Goal: Information Seeking & Learning: Learn about a topic

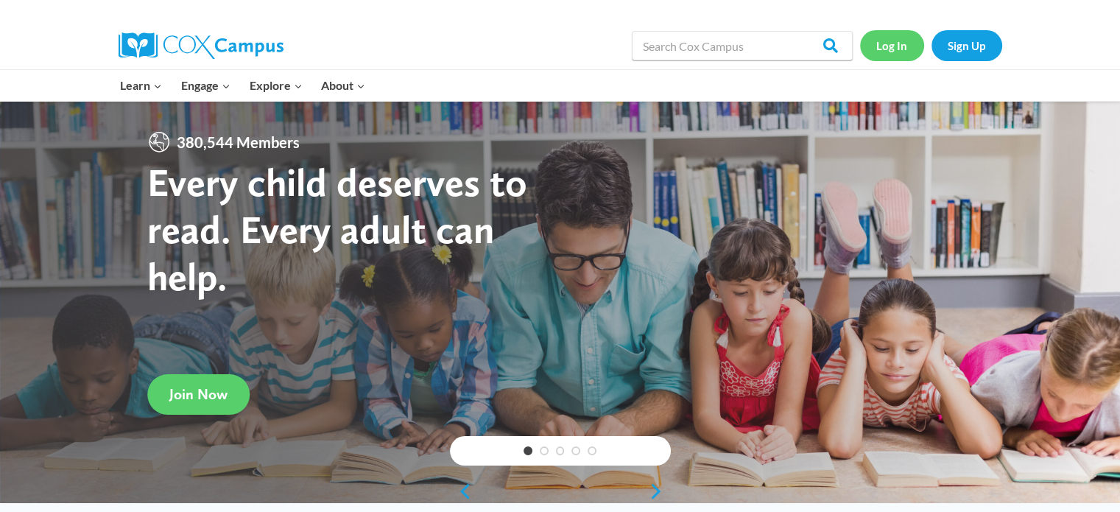
click at [907, 45] on link "Log In" at bounding box center [892, 45] width 64 height 30
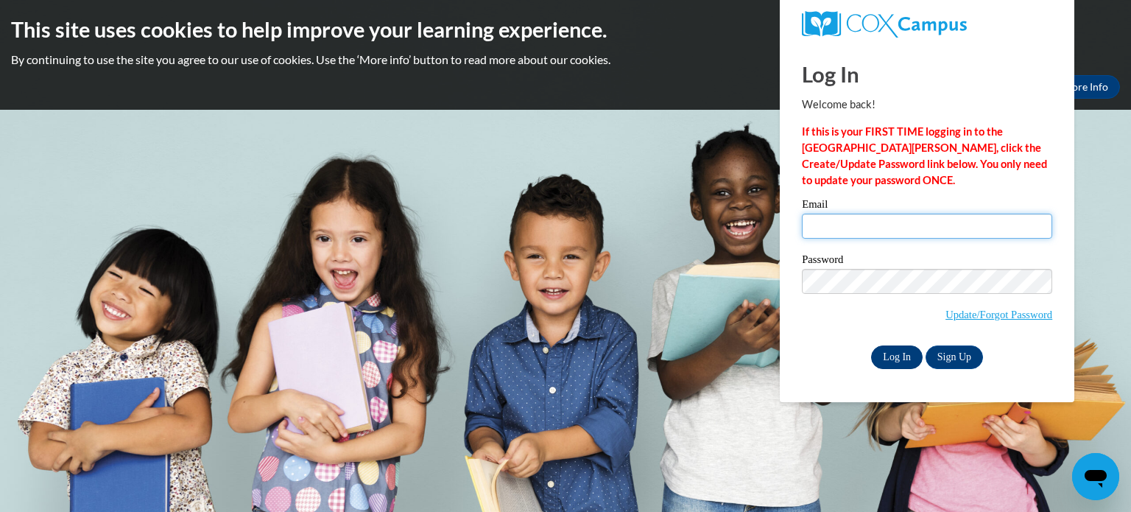
type input "[EMAIL_ADDRESS][PERSON_NAME][DOMAIN_NAME]"
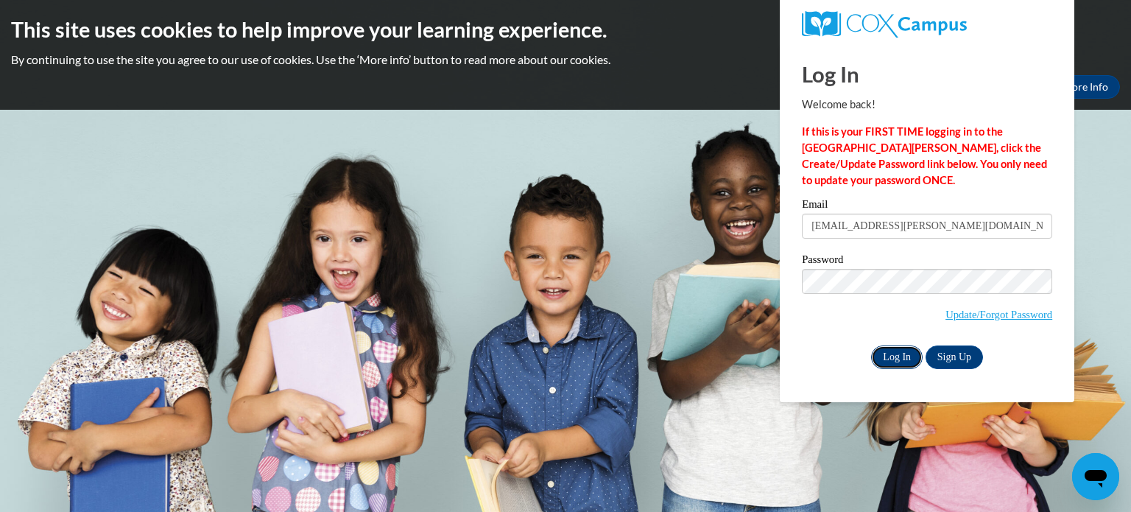
click at [887, 358] on input "Log In" at bounding box center [897, 357] width 52 height 24
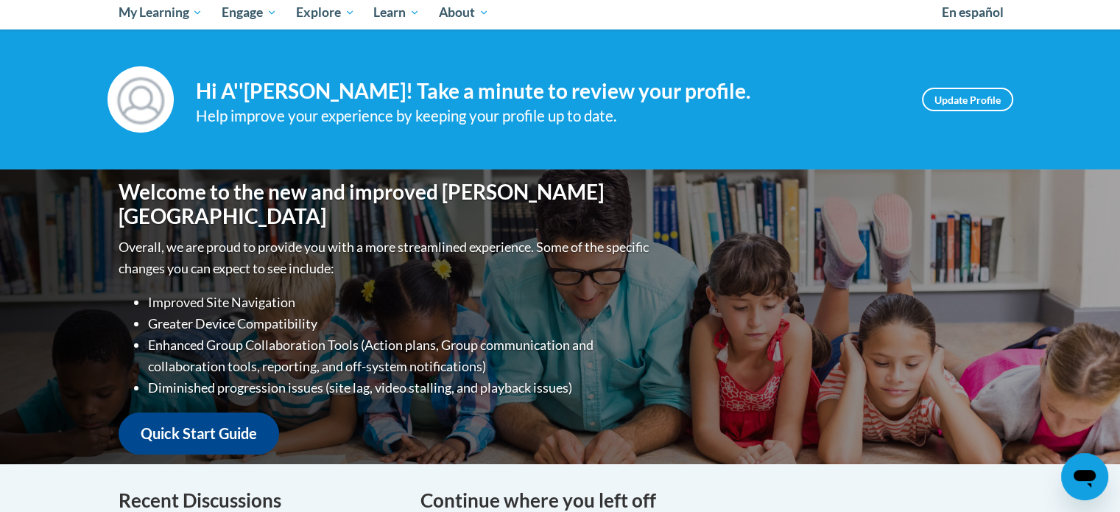
scroll to position [155, 0]
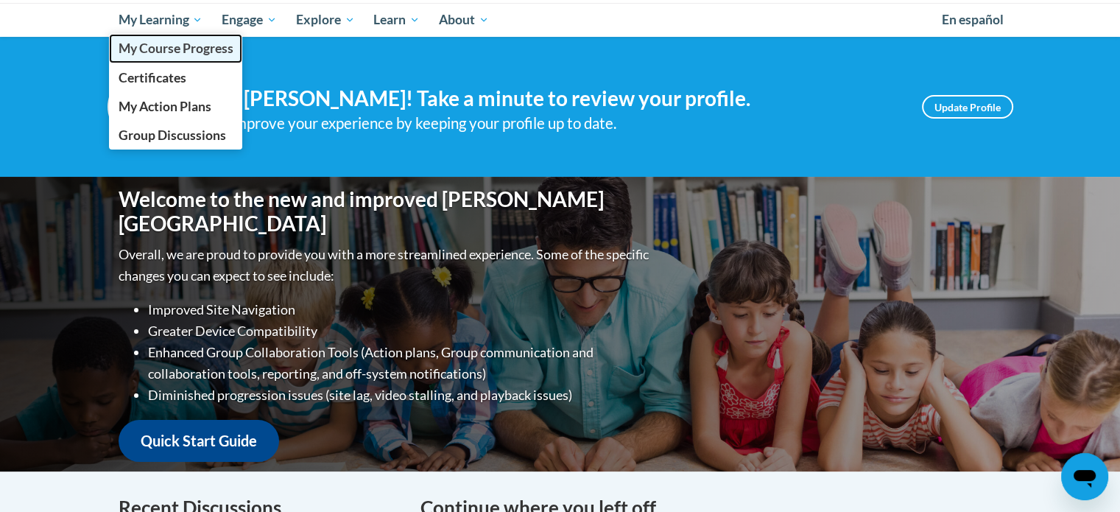
click at [177, 55] on span "My Course Progress" at bounding box center [175, 48] width 115 height 15
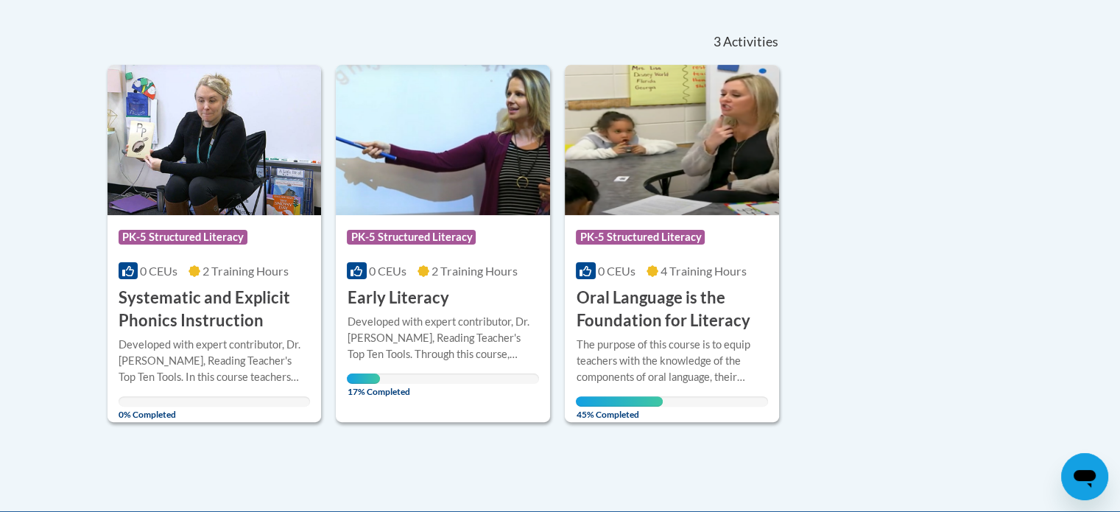
scroll to position [317, 0]
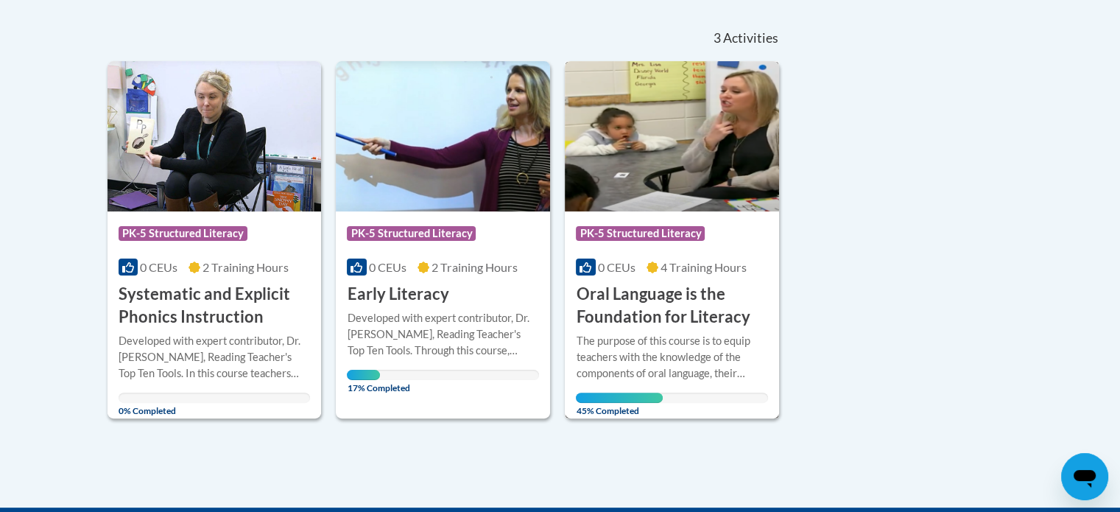
click at [719, 206] on img at bounding box center [672, 136] width 214 height 150
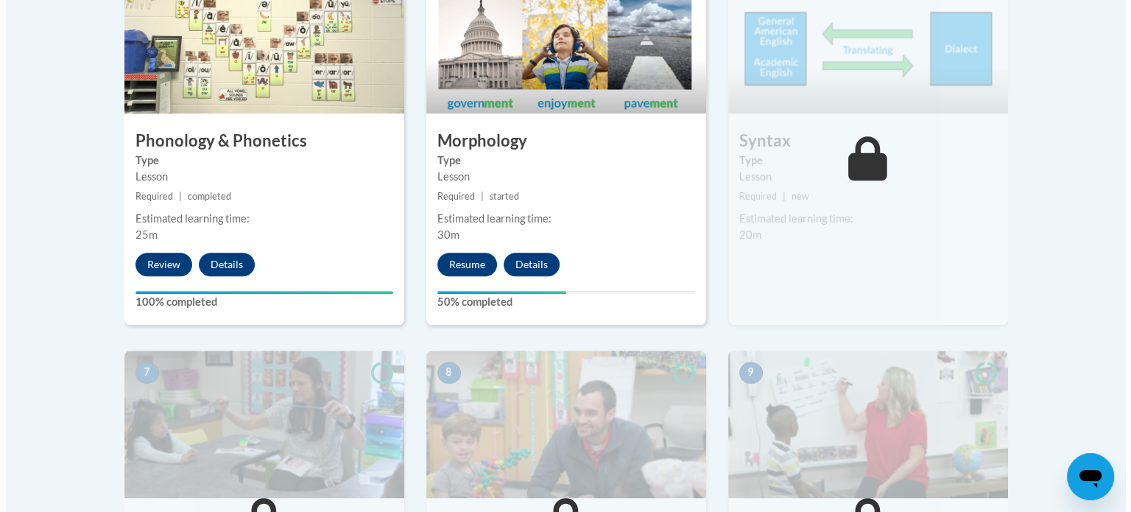
scroll to position [954, 0]
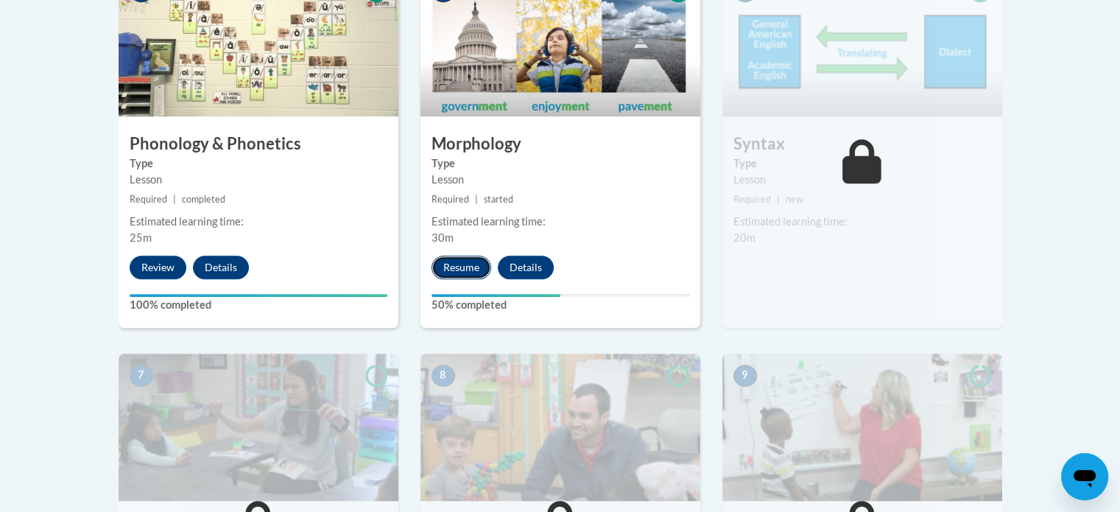
click at [468, 260] on button "Resume" at bounding box center [462, 268] width 60 height 24
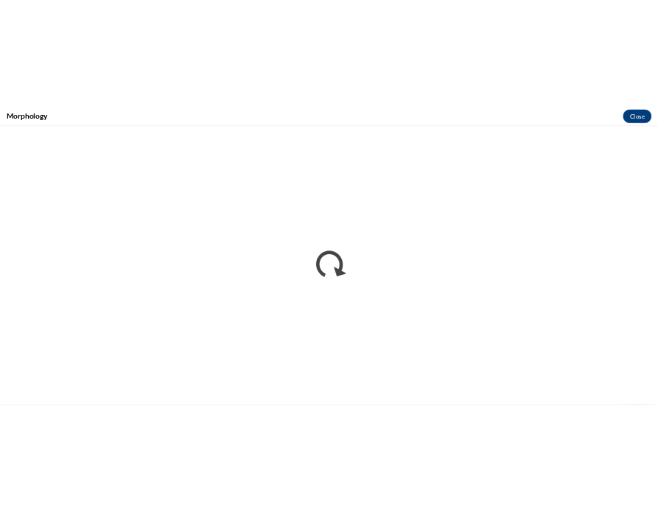
scroll to position [0, 0]
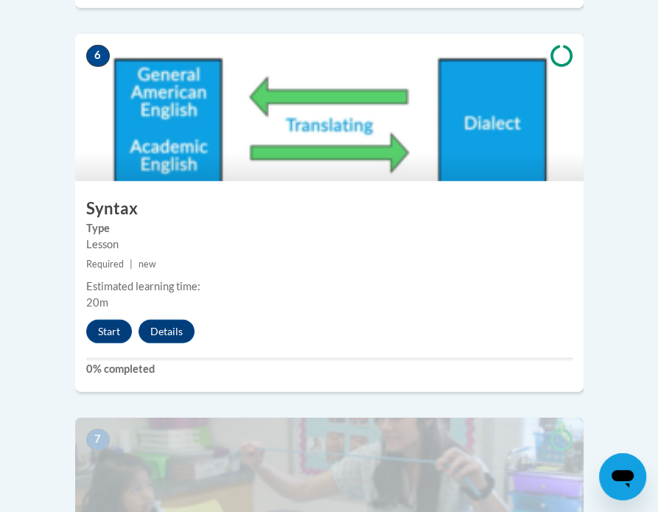
scroll to position [2475, 0]
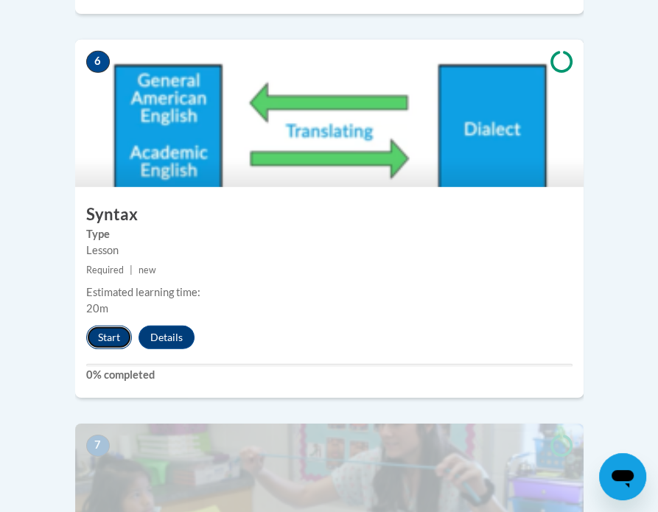
click at [113, 326] on button "Start" at bounding box center [109, 338] width 46 height 24
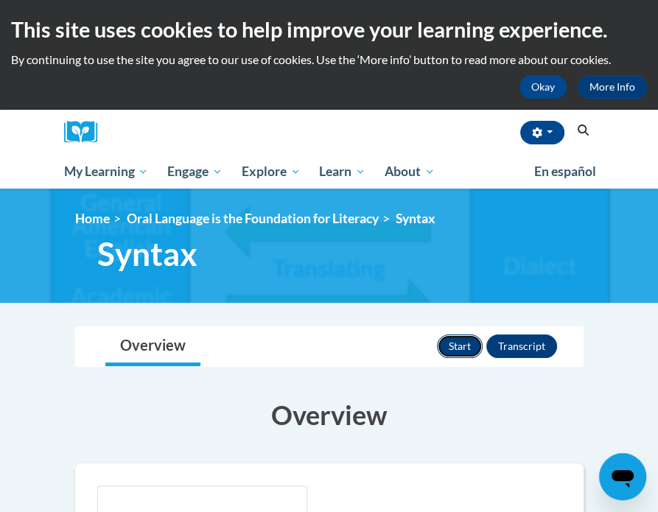
click at [463, 345] on button "Start" at bounding box center [460, 346] width 46 height 24
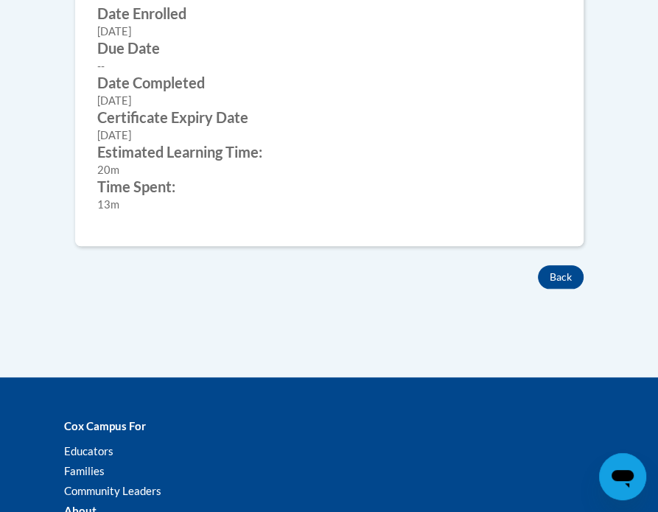
scroll to position [824, 0]
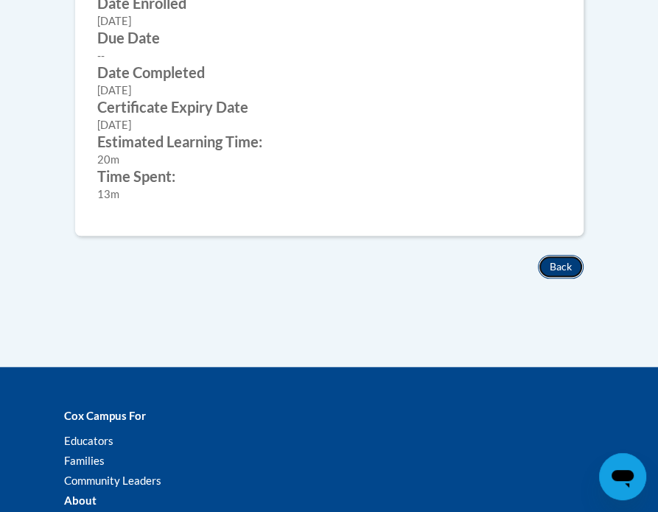
click at [566, 255] on button "Back" at bounding box center [561, 267] width 46 height 24
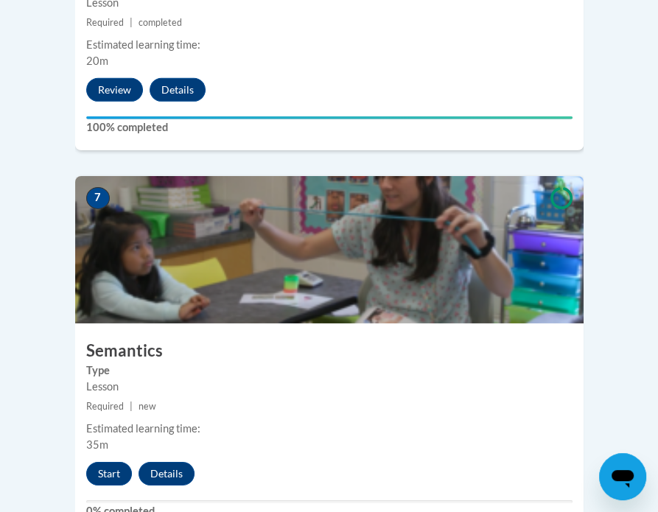
scroll to position [2740, 0]
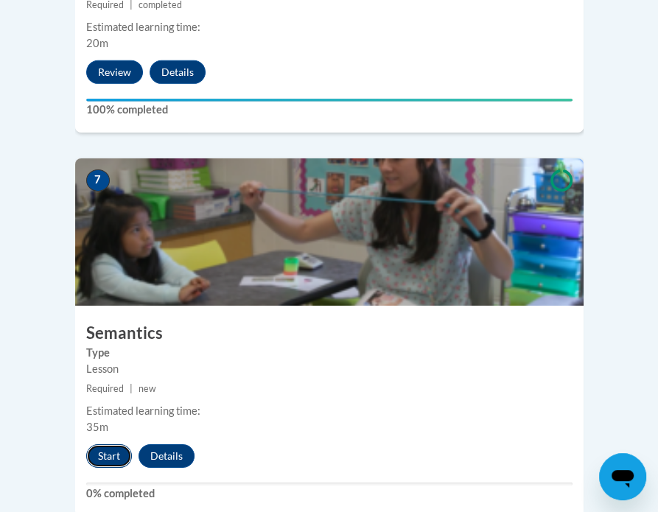
click at [101, 444] on button "Start" at bounding box center [109, 456] width 46 height 24
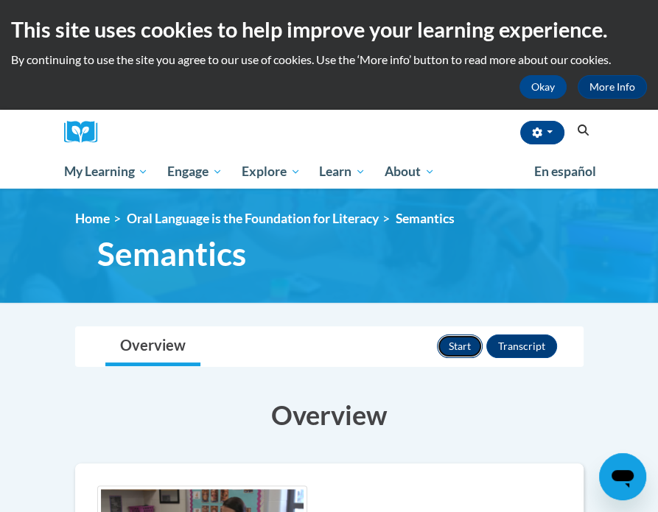
click at [452, 345] on button "Start" at bounding box center [460, 346] width 46 height 24
